Goal: Navigation & Orientation: Understand site structure

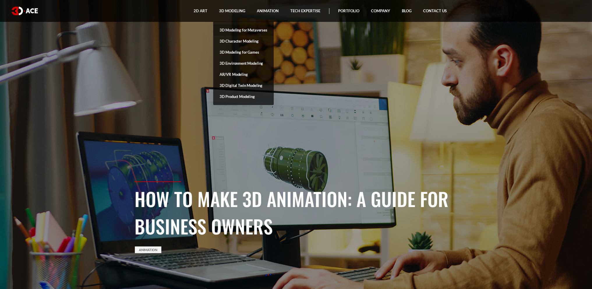
click at [237, 28] on link "3D Modeling for Metaverses" at bounding box center [243, 29] width 61 height 11
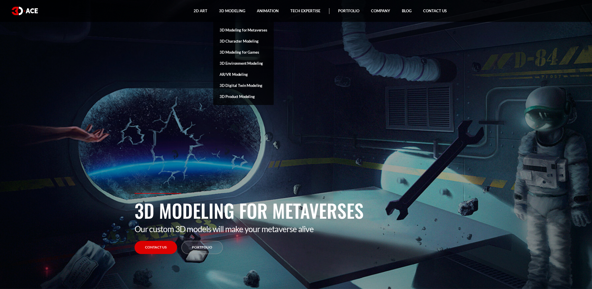
click at [240, 63] on link "3D Environment Modeling" at bounding box center [243, 63] width 61 height 11
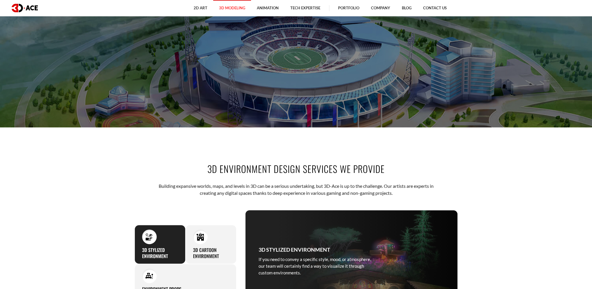
scroll to position [117, 0]
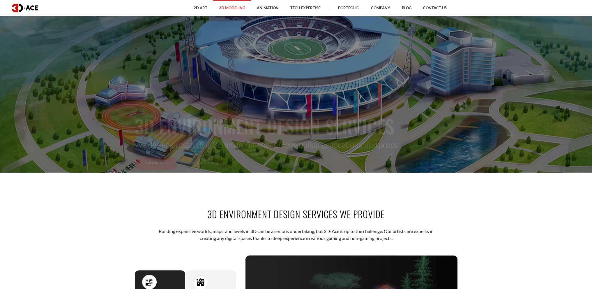
click at [24, 8] on img at bounding box center [25, 8] width 26 height 8
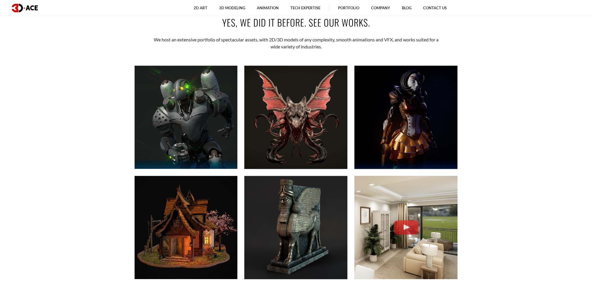
scroll to position [233, 0]
